Goal: Obtain resource: Obtain resource

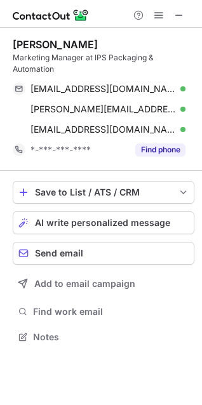
scroll to position [328, 202]
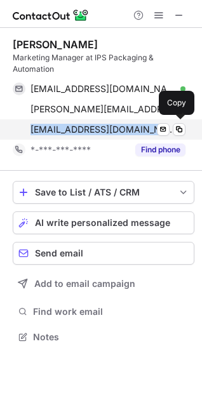
drag, startPoint x: 26, startPoint y: 126, endPoint x: 119, endPoint y: 128, distance: 93.4
click at [119, 128] on div "[EMAIL_ADDRESS][DOMAIN_NAME] Verified Send email Copy" at bounding box center [99, 129] width 173 height 20
copy span "[EMAIL_ADDRESS][DOMAIN_NAME]"
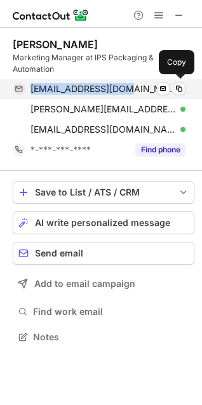
drag, startPoint x: 28, startPoint y: 85, endPoint x: 123, endPoint y: 83, distance: 94.6
click at [123, 83] on div "[EMAIL_ADDRESS][DOMAIN_NAME] Verified Send email Copy" at bounding box center [99, 89] width 173 height 20
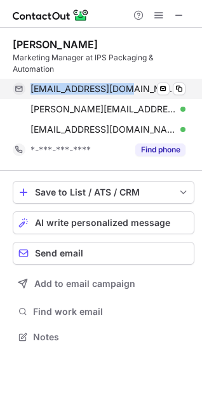
copy span "kkeigley1@gmail.com"
drag, startPoint x: 101, startPoint y: 83, endPoint x: 29, endPoint y: 92, distance: 72.9
click at [29, 92] on div "kkeigley1@gmail.com Verified Send email Copy" at bounding box center [99, 89] width 173 height 20
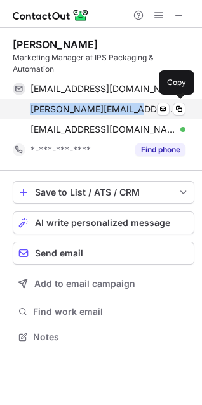
drag, startPoint x: 26, startPoint y: 105, endPoint x: 135, endPoint y: 102, distance: 108.7
click at [135, 102] on div "kevin@thenoblefox.com Verified Send email Copy" at bounding box center [99, 109] width 173 height 20
copy span "kevin@thenoblefox.com"
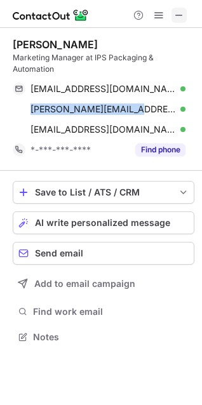
click at [179, 10] on span at bounding box center [179, 15] width 10 height 10
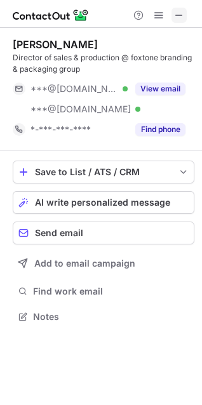
scroll to position [308, 202]
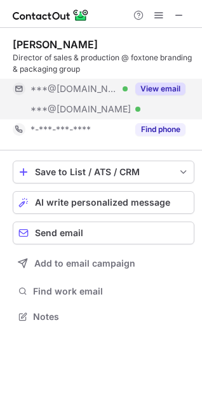
click at [168, 82] on div "View email" at bounding box center [157, 89] width 58 height 20
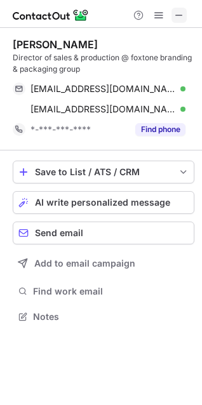
click at [178, 12] on span at bounding box center [179, 15] width 10 height 10
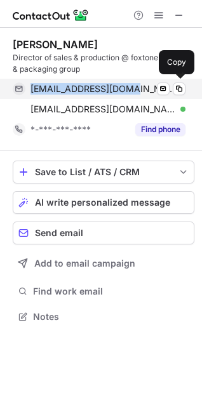
drag, startPoint x: 30, startPoint y: 87, endPoint x: 126, endPoint y: 84, distance: 96.6
click at [126, 84] on div "ericfox414@gmail.com Verified Send email Copy" at bounding box center [99, 89] width 173 height 20
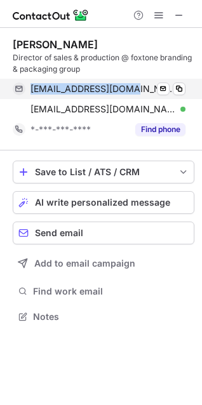
copy span "ericfox414@gmail.com"
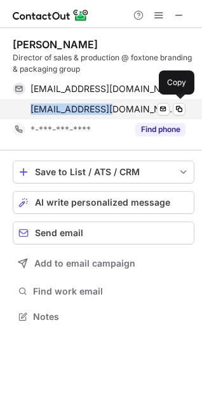
drag, startPoint x: 30, startPoint y: 102, endPoint x: 116, endPoint y: 104, distance: 85.7
click at [116, 104] on div "max41463@aol.com Verified Send email Copy" at bounding box center [99, 109] width 173 height 20
copy span "max41463@aol.com"
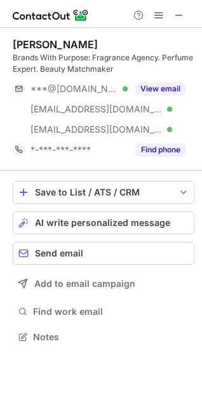
scroll to position [328, 202]
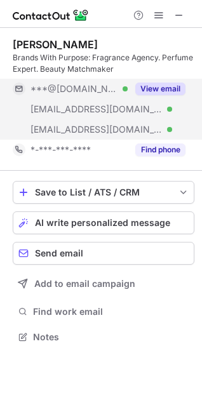
click at [152, 88] on button "View email" at bounding box center [160, 89] width 50 height 13
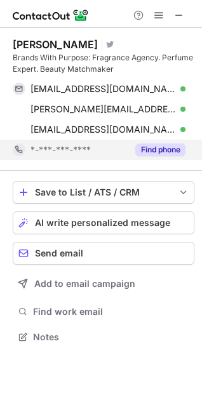
click at [161, 150] on button "Find phone" at bounding box center [160, 150] width 50 height 13
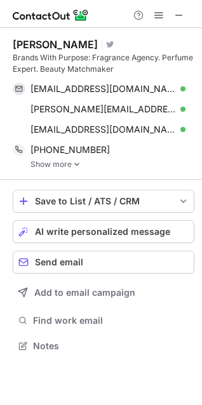
click at [60, 163] on link "Show more" at bounding box center [112, 164] width 164 height 9
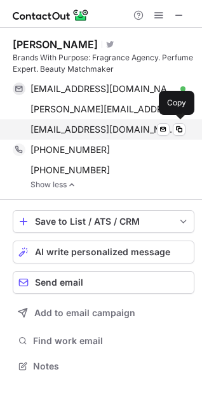
scroll to position [357, 202]
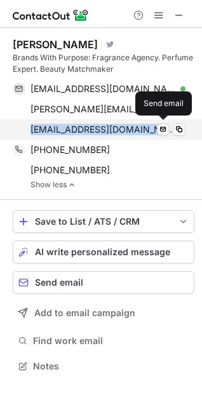
drag, startPoint x: 32, startPoint y: 124, endPoint x: 161, endPoint y: 133, distance: 129.3
click at [161, 133] on div "[EMAIL_ADDRESS][DOMAIN_NAME] Verified Send email" at bounding box center [99, 129] width 173 height 20
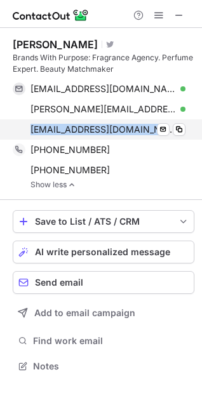
copy div "[EMAIL_ADDRESS][DOMAIN_NAME] Verified"
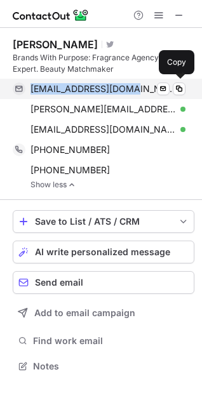
drag, startPoint x: 32, startPoint y: 84, endPoint x: 128, endPoint y: 90, distance: 96.1
click at [128, 90] on span "[EMAIL_ADDRESS][DOMAIN_NAME]" at bounding box center [102, 88] width 145 height 11
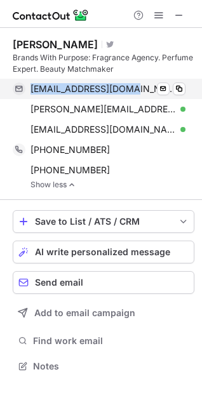
copy span "[EMAIL_ADDRESS][DOMAIN_NAME]"
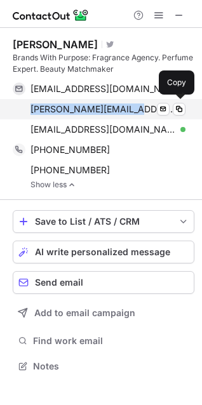
drag, startPoint x: 25, startPoint y: 107, endPoint x: 131, endPoint y: 105, distance: 105.4
click at [131, 105] on div "[EMAIL_ADDRESS][DOMAIN_NAME] Verified Send email Copy" at bounding box center [99, 109] width 173 height 20
copy span "[PERSON_NAME][EMAIL_ADDRESS][DOMAIN_NAME]"
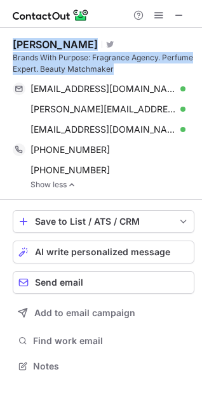
drag, startPoint x: 116, startPoint y: 69, endPoint x: 16, endPoint y: 48, distance: 101.9
click at [16, 48] on div "[PERSON_NAME] Visit Twitter profile Brands With Purpose: Fragrance Agency. Perf…" at bounding box center [104, 56] width 182 height 37
copy div "[PERSON_NAME] Visit Twitter profile Brands With Purpose: Fragrance Agency. Perf…"
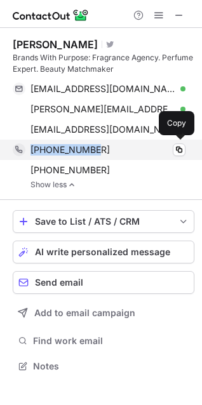
drag, startPoint x: 104, startPoint y: 144, endPoint x: 32, endPoint y: 148, distance: 71.2
click at [32, 148] on div "[PHONE_NUMBER]" at bounding box center [107, 149] width 155 height 11
copy span "[PHONE_NUMBER]"
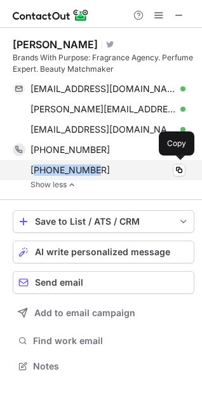
drag, startPoint x: 97, startPoint y: 164, endPoint x: 38, endPoint y: 166, distance: 58.5
click at [38, 166] on div "[PHONE_NUMBER]" at bounding box center [107, 169] width 155 height 11
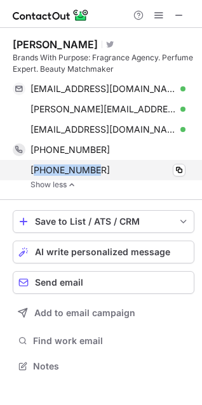
copy span "16107035689"
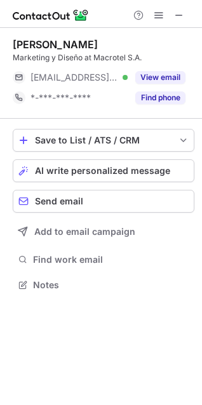
scroll to position [276, 202]
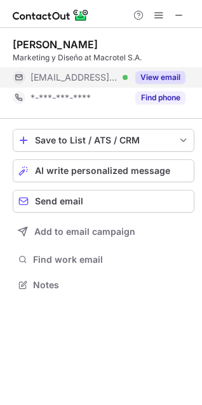
click at [156, 70] on div "View email" at bounding box center [157, 77] width 58 height 20
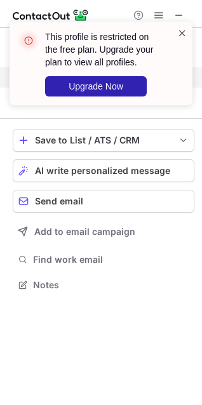
click at [183, 33] on span at bounding box center [182, 33] width 10 height 13
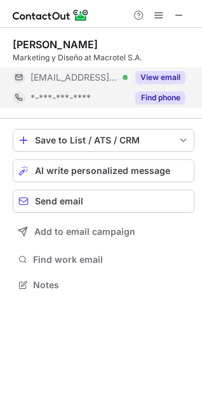
click at [162, 94] on button "Find phone" at bounding box center [160, 97] width 50 height 13
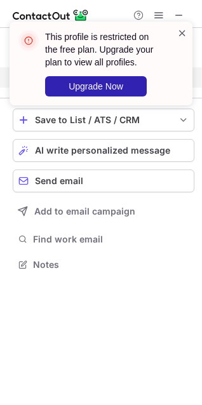
scroll to position [256, 202]
click at [184, 30] on span at bounding box center [182, 33] width 10 height 13
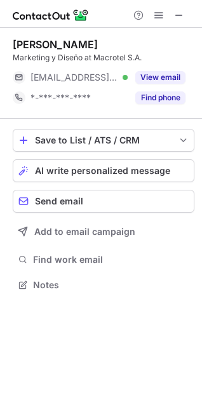
scroll to position [276, 202]
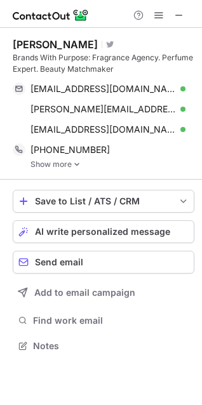
scroll to position [337, 202]
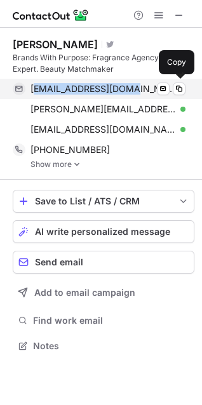
drag, startPoint x: 33, startPoint y: 85, endPoint x: 112, endPoint y: 93, distance: 79.2
click at [131, 88] on div "bcfschmidt@gmail.com Verified" at bounding box center [107, 88] width 155 height 11
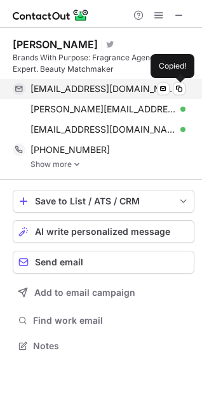
click at [30, 93] on div "bcfschmidt@gmail.com Verified Send email Copied!" at bounding box center [99, 89] width 173 height 20
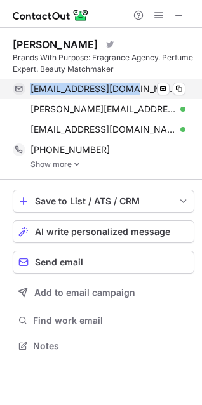
drag, startPoint x: 30, startPoint y: 84, endPoint x: 128, endPoint y: 84, distance: 97.8
click at [128, 84] on span "[EMAIL_ADDRESS][DOMAIN_NAME]" at bounding box center [102, 88] width 145 height 11
copy span "[EMAIL_ADDRESS][DOMAIN_NAME]"
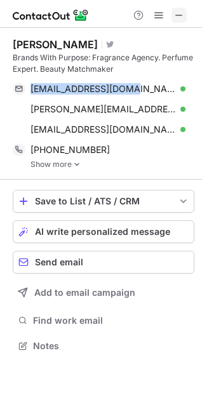
click at [182, 14] on span at bounding box center [179, 15] width 10 height 10
